Goal: Task Accomplishment & Management: Use online tool/utility

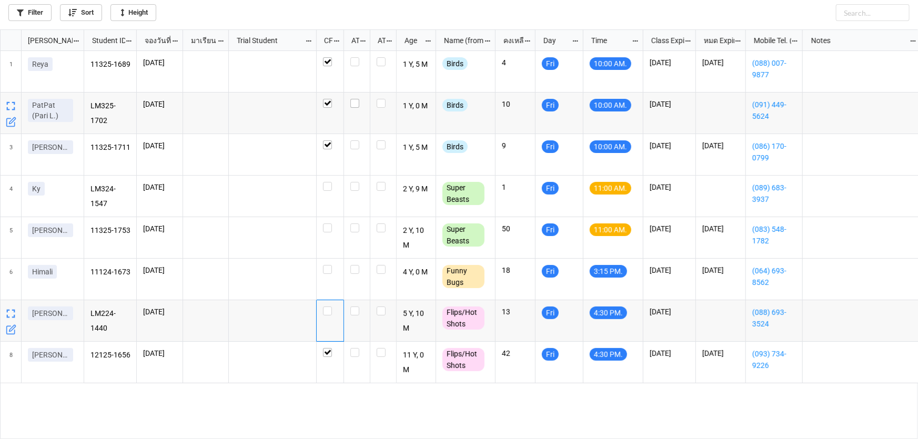
scroll to position [404, 912]
click at [357, 99] on label "grid" at bounding box center [356, 99] width 13 height 0
click at [359, 140] on label "grid" at bounding box center [356, 140] width 13 height 0
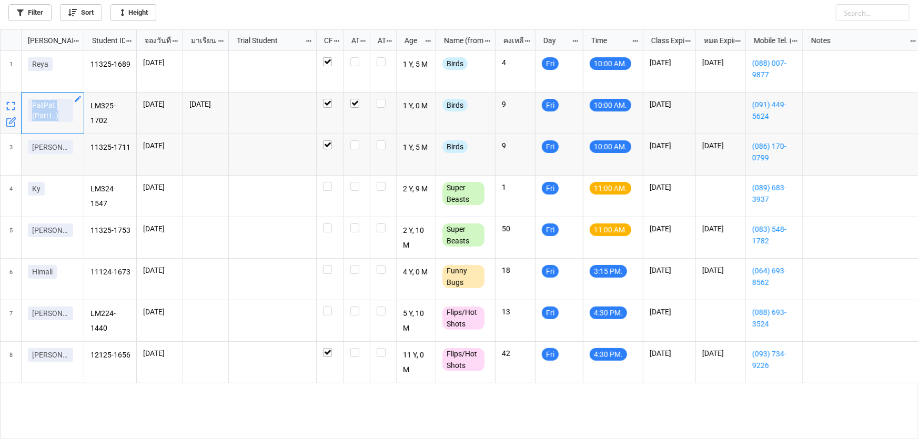
drag, startPoint x: 31, startPoint y: 103, endPoint x: 57, endPoint y: 120, distance: 31.8
click at [57, 120] on link "PatPat (Pari L.)" at bounding box center [50, 110] width 45 height 23
copy p "PatPat (Pari L.)"
checkbox input "true"
click at [353, 57] on label "grid" at bounding box center [356, 57] width 13 height 0
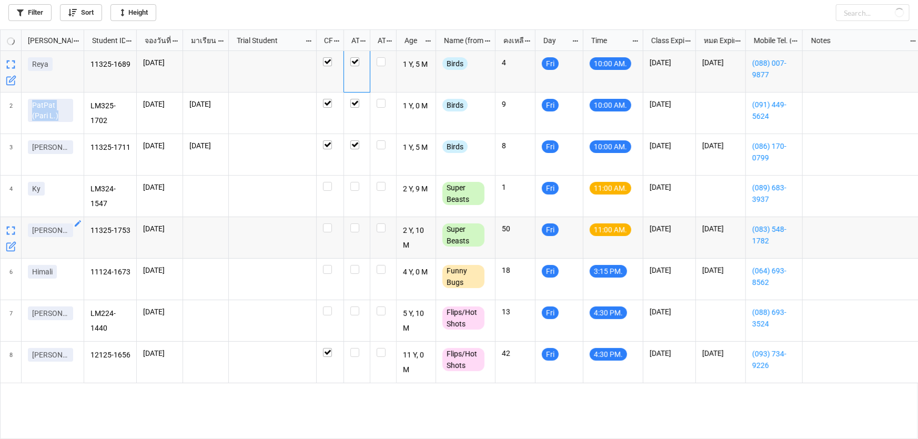
checkbox input "true"
click at [76, 267] on icon "grid" at bounding box center [78, 265] width 6 height 6
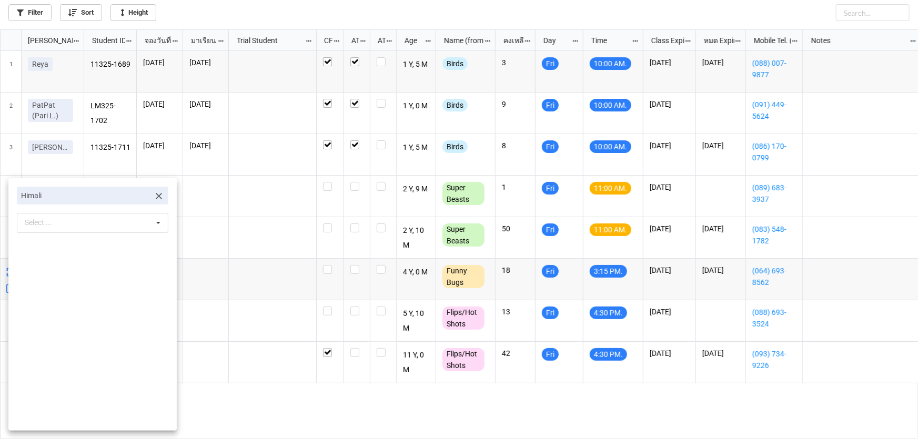
click at [154, 194] on icon at bounding box center [159, 196] width 11 height 11
click at [114, 198] on div "Select ... No results found." at bounding box center [92, 197] width 151 height 20
type input "[PERSON_NAME]"
click at [99, 209] on div "[PERSON_NAME]" at bounding box center [92, 215] width 150 height 19
click at [274, 214] on div at bounding box center [459, 219] width 918 height 439
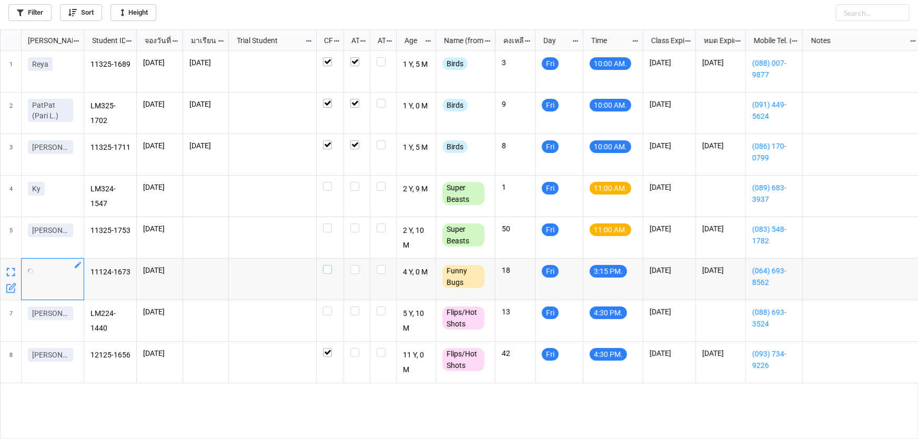
click at [329, 265] on label "grid" at bounding box center [330, 265] width 14 height 0
checkbox input "true"
